Goal: Task Accomplishment & Management: Manage account settings

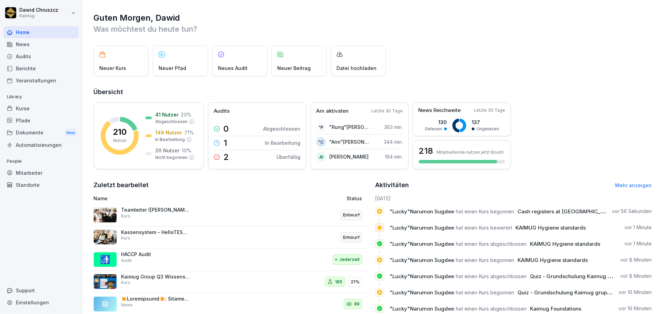
click at [587, 125] on div "210 Nutzer 41 Nutzer 20 % Abgeschlossen 149 Nutzer 71 % In Bearbeitung 20 Nutze…" at bounding box center [372, 135] width 558 height 67
click at [88, 114] on div "Guten Morgen, Dawid Was möchtest du heute tun? Neuer Kurs Neuer Pfad Neues Audi…" at bounding box center [372, 175] width 580 height 350
click at [42, 107] on div "Kurse" at bounding box center [40, 108] width 75 height 12
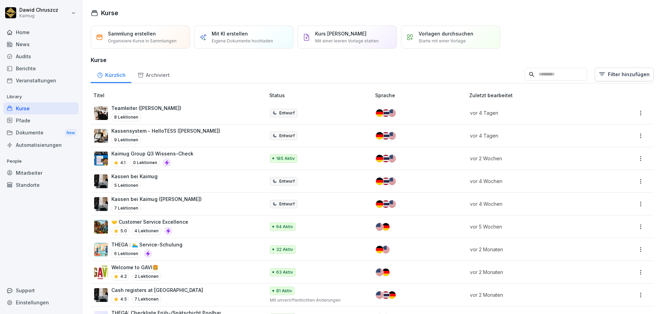
click at [525, 79] on input at bounding box center [556, 74] width 63 height 13
type input "*"
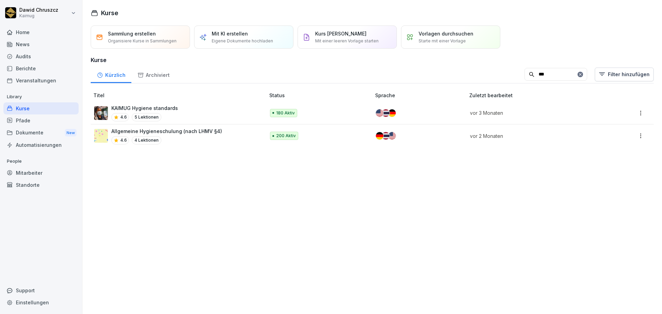
type input "***"
click at [214, 133] on p "Allgemeine Hygieneschulung (nach LHMV §4)" at bounding box center [166, 131] width 111 height 7
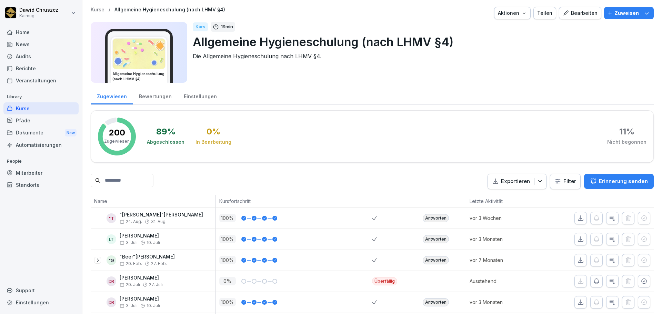
click at [153, 180] on input at bounding box center [122, 180] width 63 height 13
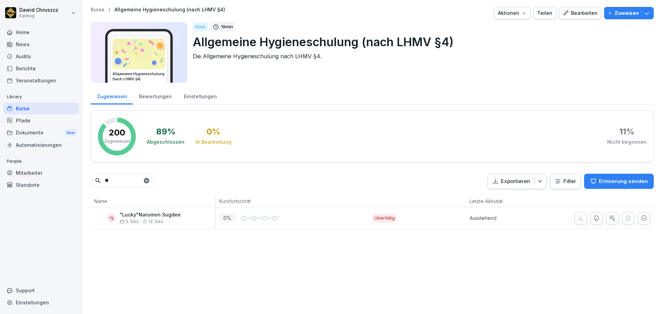
type input "*"
type input "*****"
click at [34, 109] on div "Kurse" at bounding box center [40, 108] width 75 height 12
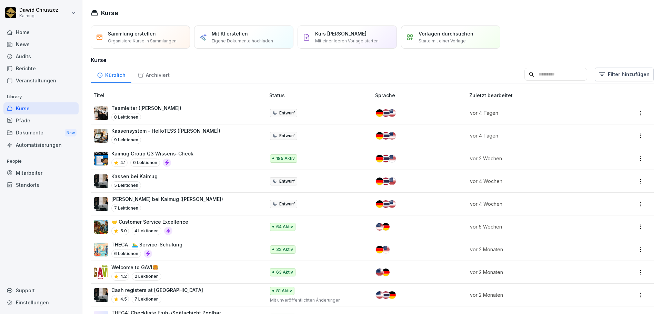
click at [525, 76] on input at bounding box center [556, 74] width 63 height 13
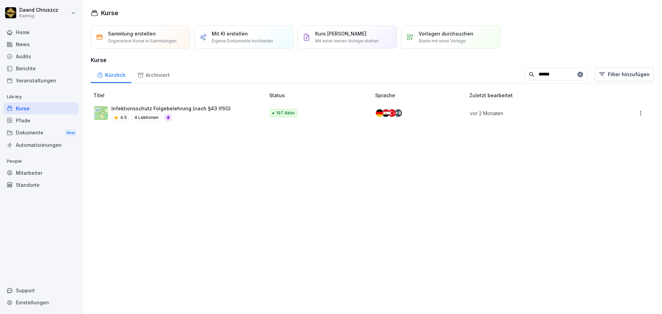
type input "******"
click at [202, 112] on p "Infektionsschutz Folgebelehrung (nach §43 IfSG)" at bounding box center [170, 108] width 119 height 7
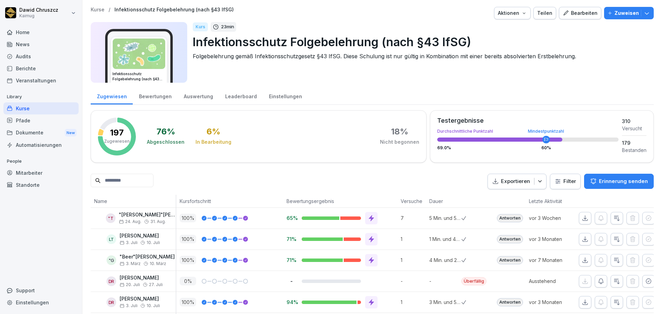
click at [146, 182] on input at bounding box center [122, 180] width 63 height 13
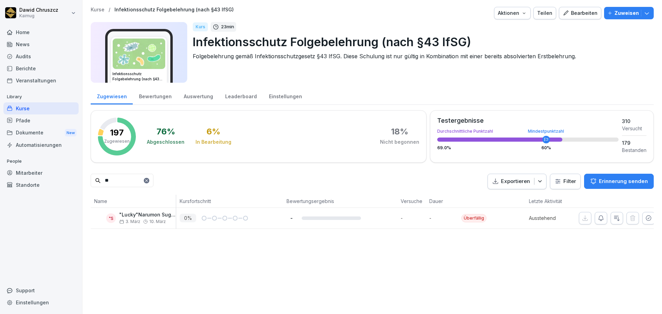
type input "*"
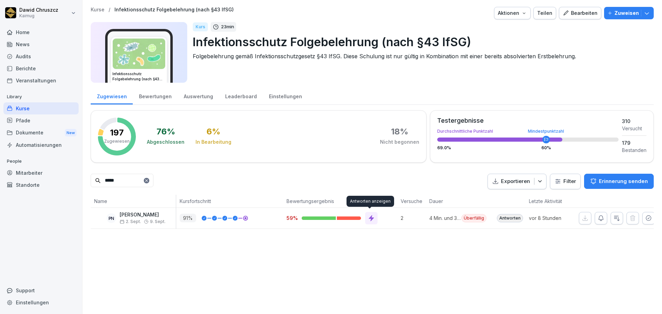
type input "*****"
click at [379, 266] on div "Kurse / Infektionsschutz Folgebelehrung (nach §43 IfSG) Aktionen Teilen Bearbei…" at bounding box center [372, 157] width 580 height 314
click at [39, 109] on div "Kurse" at bounding box center [40, 108] width 75 height 12
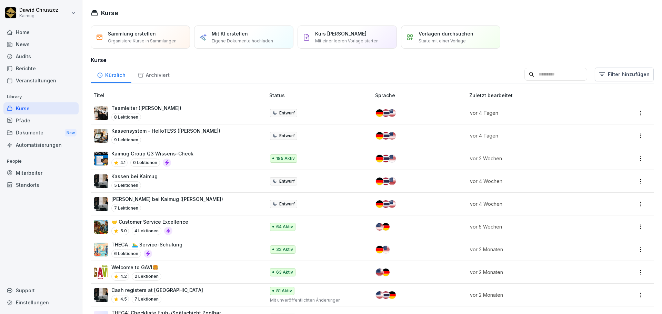
click at [525, 77] on input at bounding box center [556, 74] width 63 height 13
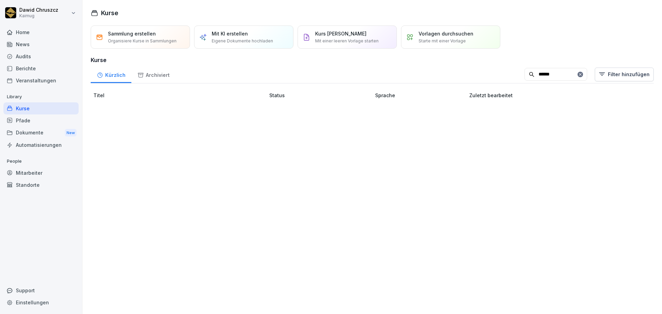
click at [528, 75] on input "******" at bounding box center [556, 74] width 63 height 13
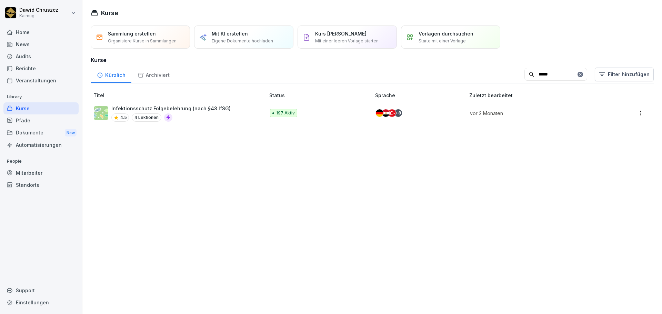
type input "*****"
click at [187, 107] on p "Infektionsschutz Folgebelehrung (nach §43 IfSG)" at bounding box center [170, 108] width 119 height 7
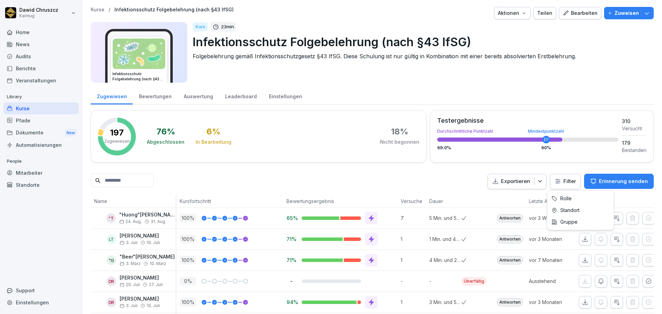
click at [555, 184] on html "Dawid Chruszcz Kaimug Home News Audits Berichte Veranstaltungen Library Kurse P…" at bounding box center [331, 157] width 662 height 314
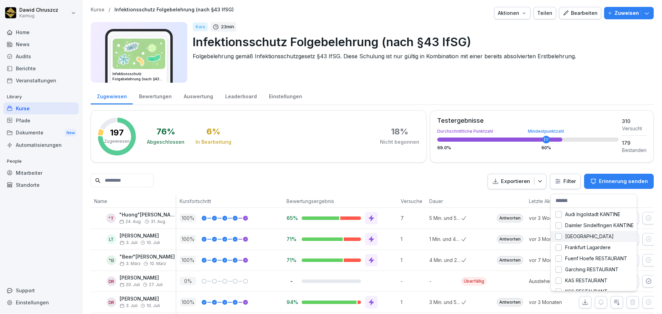
scroll to position [69, 0]
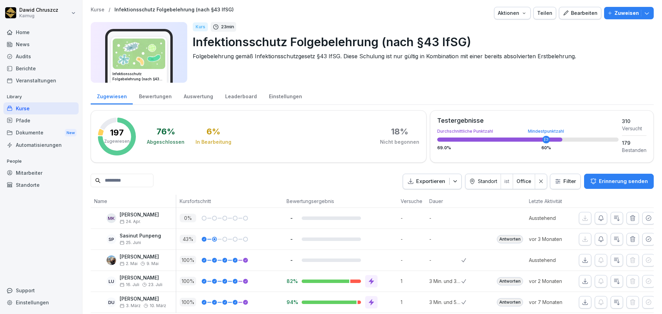
click at [539, 182] on icon at bounding box center [540, 181] width 3 height 3
click at [561, 183] on html "Dawid Chruszcz Kaimug Home News Audits Berichte Veranstaltungen Library Kurse P…" at bounding box center [331, 157] width 662 height 314
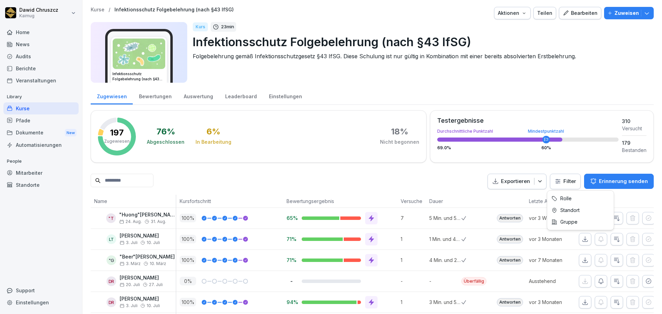
click at [564, 183] on html "Dawid Chruszcz Kaimug Home News Audits Berichte Veranstaltungen Library Kurse P…" at bounding box center [331, 157] width 662 height 314
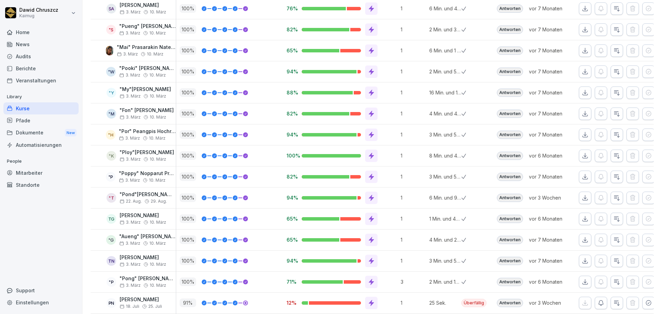
scroll to position [332, 0]
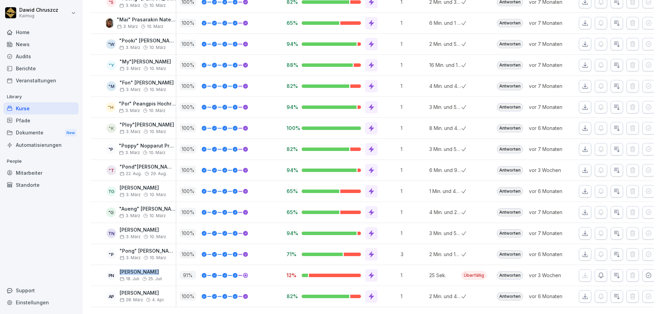
drag, startPoint x: 160, startPoint y: 261, endPoint x: 114, endPoint y: 262, distance: 45.6
click at [114, 269] on div "PN Phuong Nguyen 18. Juli 25. Juli" at bounding box center [135, 275] width 82 height 12
click at [141, 269] on p "[PERSON_NAME]" at bounding box center [141, 272] width 42 height 6
click at [149, 269] on p "[PERSON_NAME]" at bounding box center [141, 272] width 42 height 6
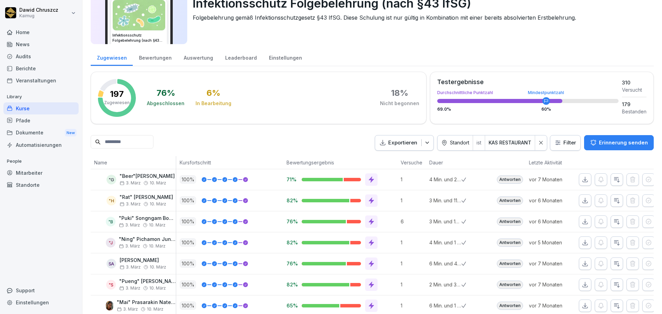
scroll to position [0, 0]
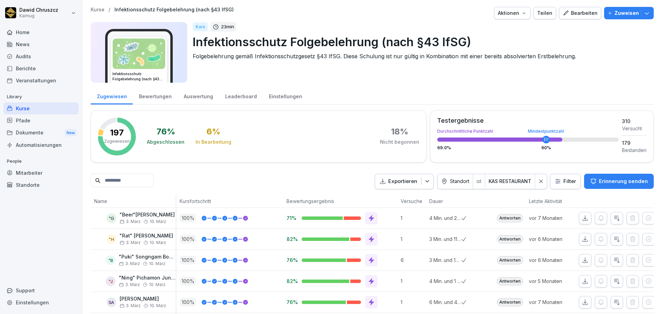
drag, startPoint x: 538, startPoint y: 181, endPoint x: 88, endPoint y: 185, distance: 449.8
click at [539, 181] on icon at bounding box center [541, 181] width 5 height 5
click at [138, 175] on input at bounding box center [122, 180] width 63 height 13
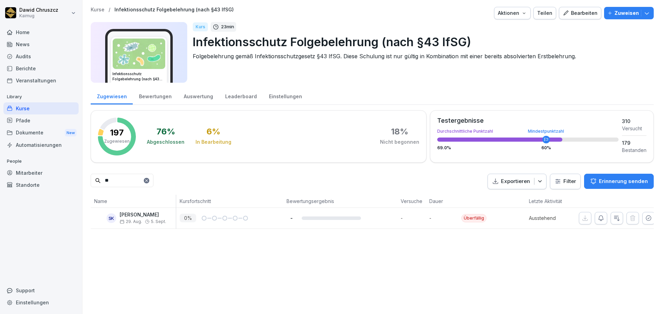
type input "*"
type input "*****"
click at [389, 77] on div "Kurs 23 min Infektionsschutz Folgebelehrung (nach §43 IfSG) Folgebelehrung gemä…" at bounding box center [421, 52] width 456 height 61
